Goal: Transaction & Acquisition: Purchase product/service

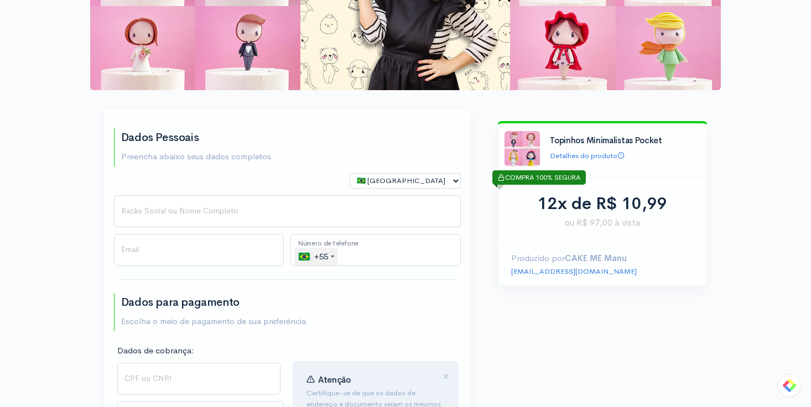
scroll to position [89, 0]
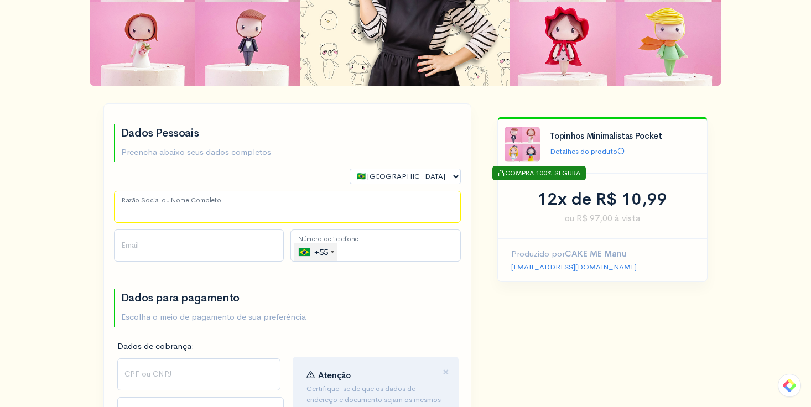
click at [237, 214] on input "Razão Social ou Nome Completo" at bounding box center [287, 207] width 347 height 32
type input "[PERSON_NAME]"
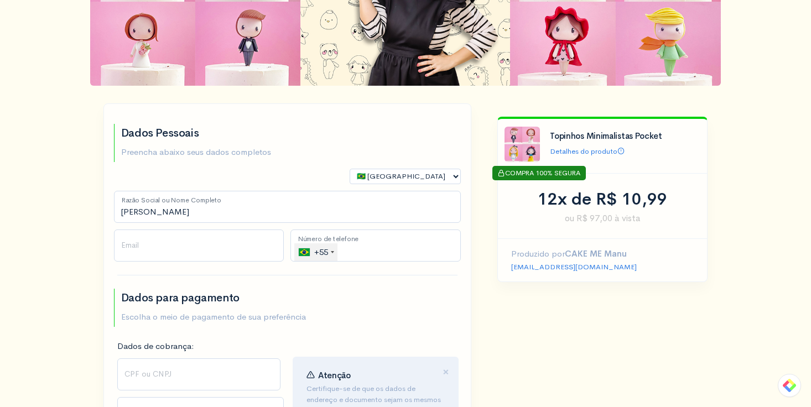
type input "[EMAIL_ADDRESS][DOMAIN_NAME]"
type input "[PHONE_NUMBER]"
select select "DF"
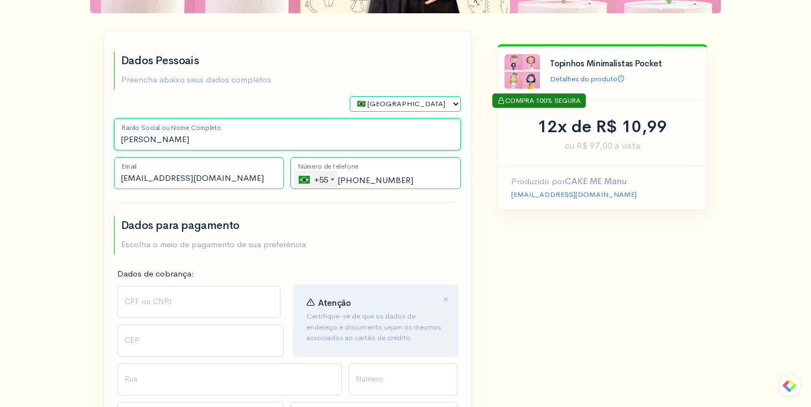
scroll to position [166, 0]
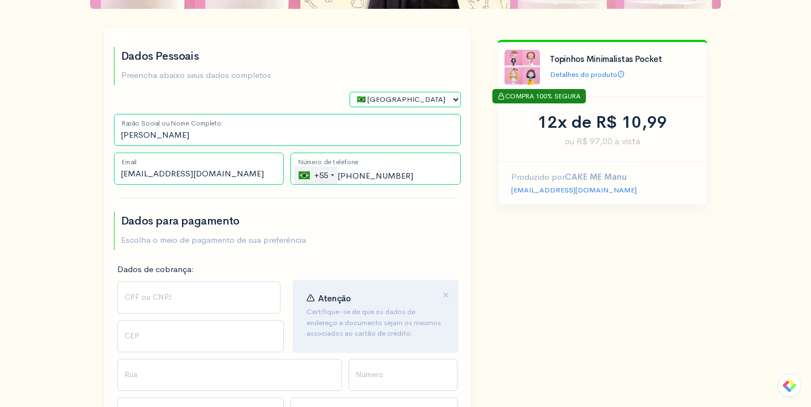
click at [259, 241] on p "Escolha o meio de pagamento de sua preferência" at bounding box center [213, 240] width 185 height 13
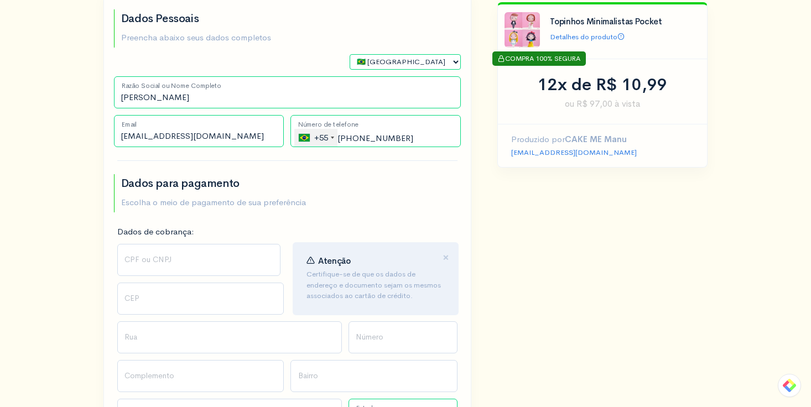
scroll to position [219, 0]
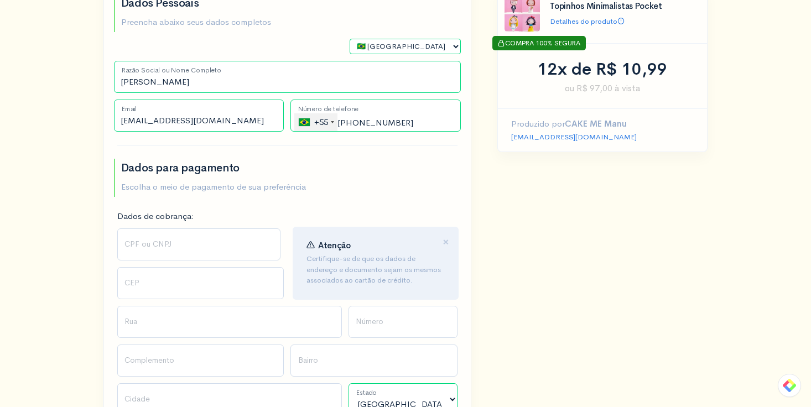
click at [242, 188] on p "Escolha o meio de pagamento de sua preferência" at bounding box center [213, 187] width 185 height 13
click at [217, 243] on input "CPF ou CNPJ" at bounding box center [199, 244] width 164 height 32
type input "002.279.114-07"
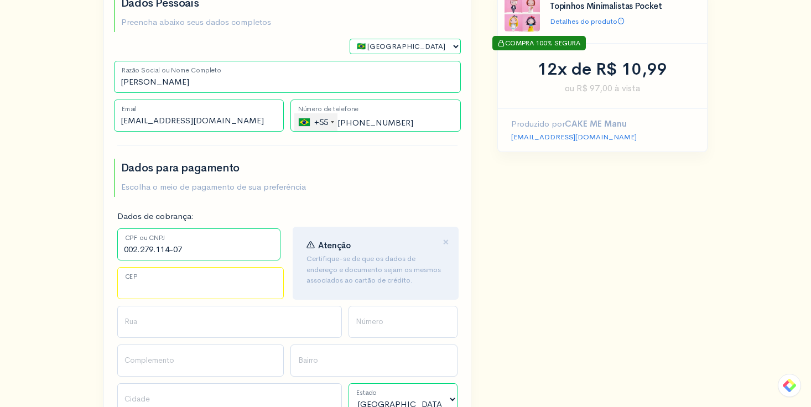
click at [215, 293] on input "CEP" at bounding box center [200, 283] width 167 height 32
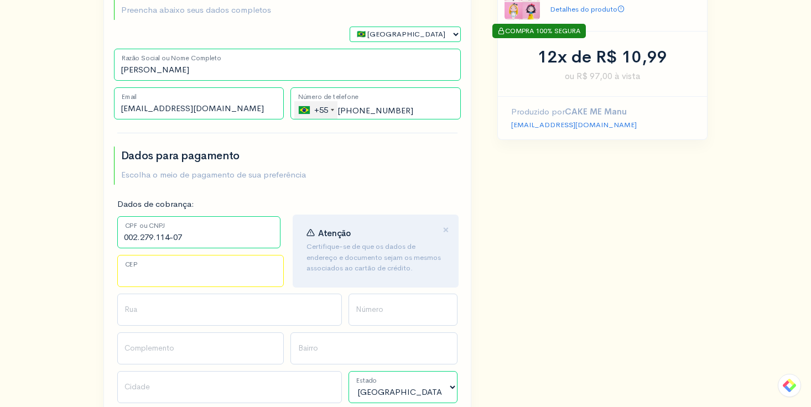
scroll to position [239, 0]
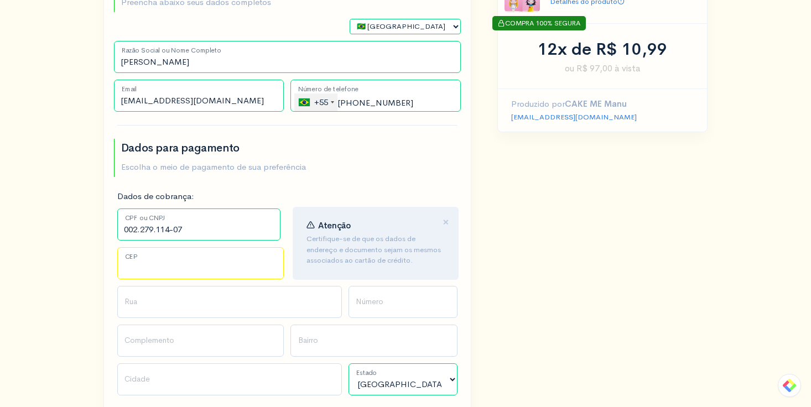
click at [197, 270] on input "CEP" at bounding box center [200, 263] width 167 height 32
click at [157, 261] on input "CEP" at bounding box center [200, 263] width 167 height 32
type input "70687-310"
click at [142, 314] on input "Rua" at bounding box center [229, 302] width 225 height 32
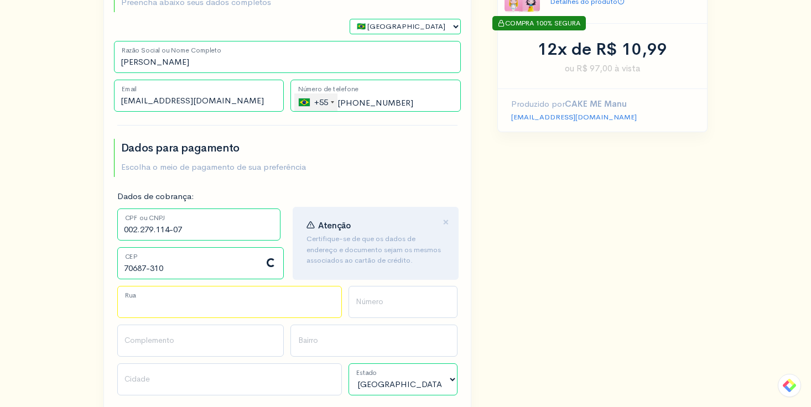
type input "Quadra SQNW 311 Bloco B"
type input "Setor Noroeste"
type input "[GEOGRAPHIC_DATA]"
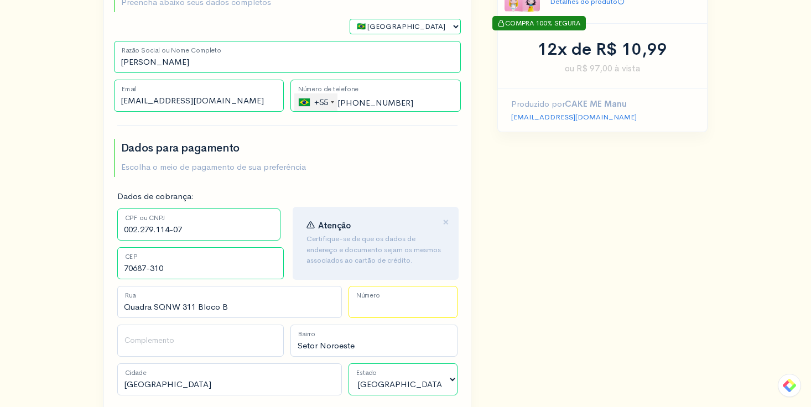
click at [384, 308] on input "Número" at bounding box center [402, 302] width 109 height 32
type input "307"
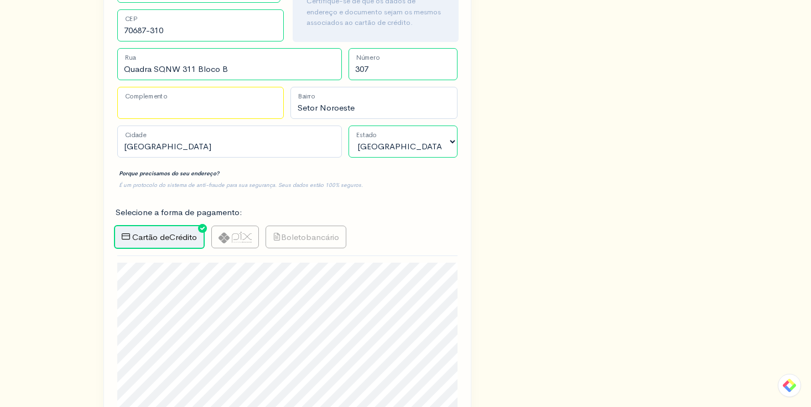
scroll to position [485, 0]
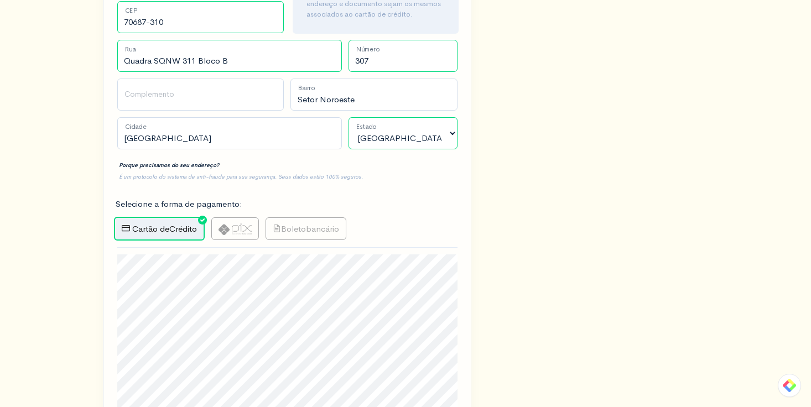
click at [231, 221] on label at bounding box center [235, 228] width 48 height 23
click at [218, 221] on input "radio" at bounding box center [214, 220] width 7 height 7
radio input "true"
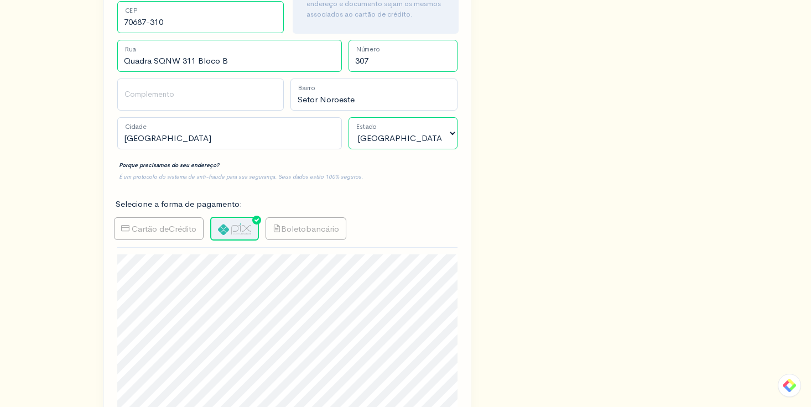
type input "Gerar PIX"
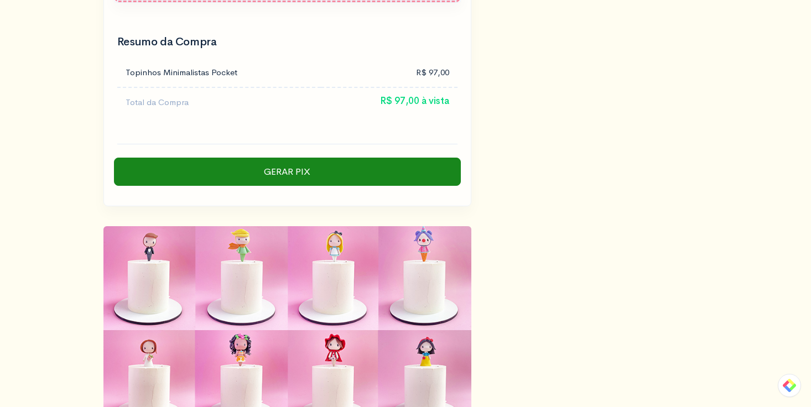
scroll to position [1752, 0]
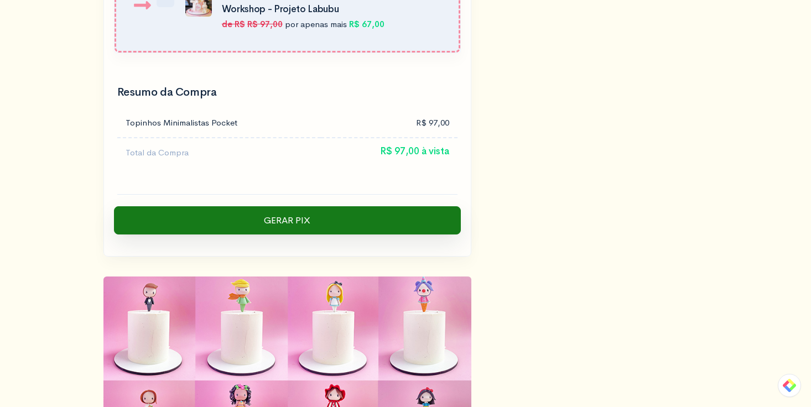
click at [298, 206] on input "Gerar PIX" at bounding box center [287, 220] width 347 height 29
